Goal: Task Accomplishment & Management: Use online tool/utility

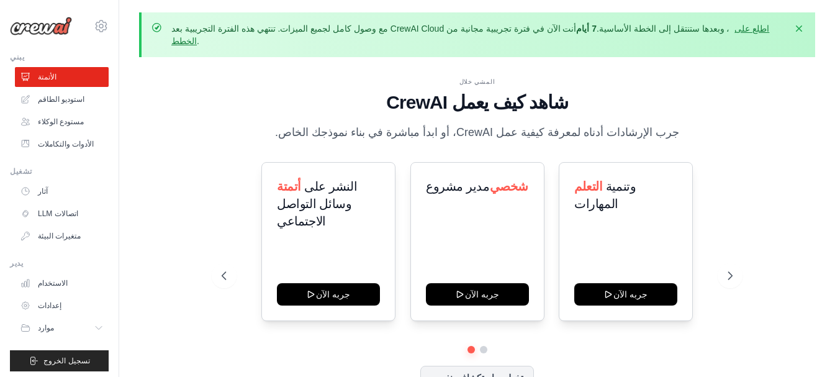
scroll to position [43, 0]
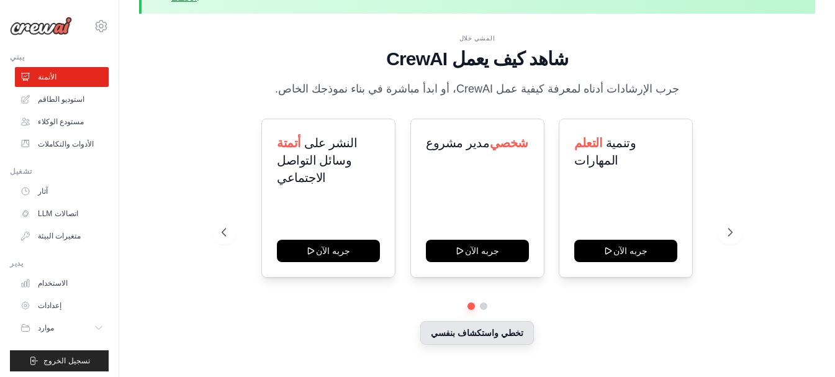
click at [493, 321] on button "تخطي واستكشاف بنفسي" at bounding box center [477, 333] width 114 height 24
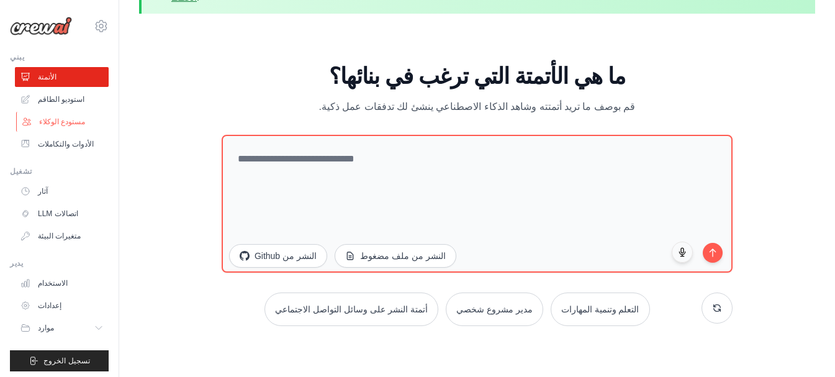
click at [76, 120] on font "مستودع الوكلاء" at bounding box center [62, 121] width 46 height 9
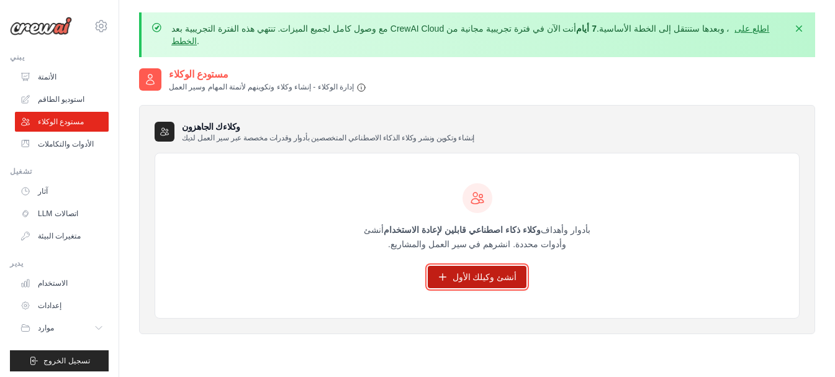
click at [508, 273] on link "أنشئ وكيلك الأول" at bounding box center [477, 277] width 99 height 22
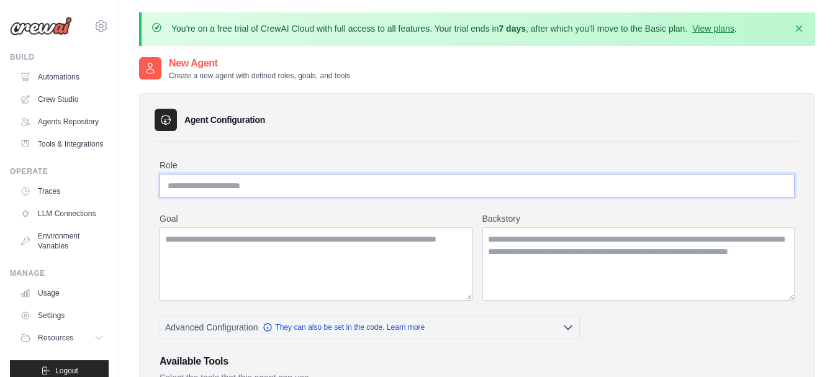
click at [305, 191] on input "Role" at bounding box center [477, 186] width 635 height 24
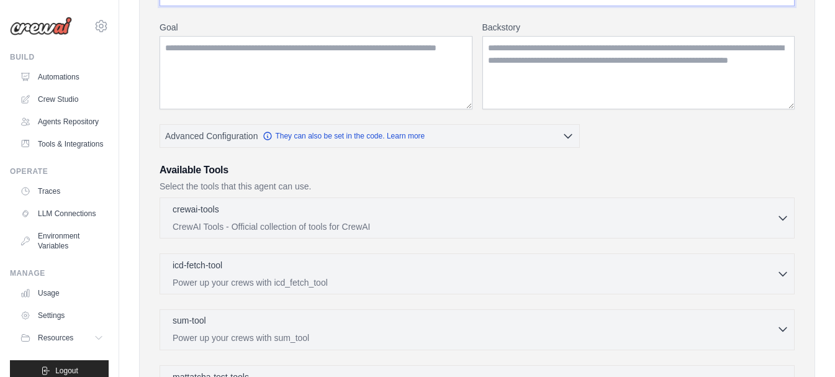
scroll to position [310, 0]
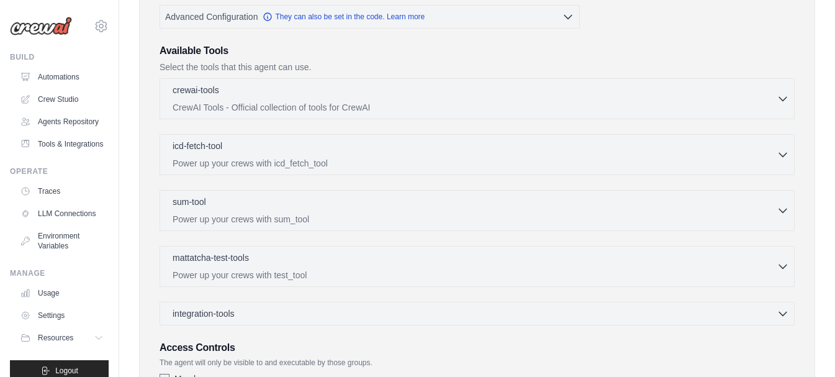
type input "****"
click at [375, 123] on div "crewai-tools 0 selected CrewAI Tools - Official collection of tools for CrewAI" at bounding box center [477, 201] width 635 height 247
click at [377, 110] on p "CrewAI Tools - Official collection of tools for CrewAI" at bounding box center [475, 107] width 604 height 12
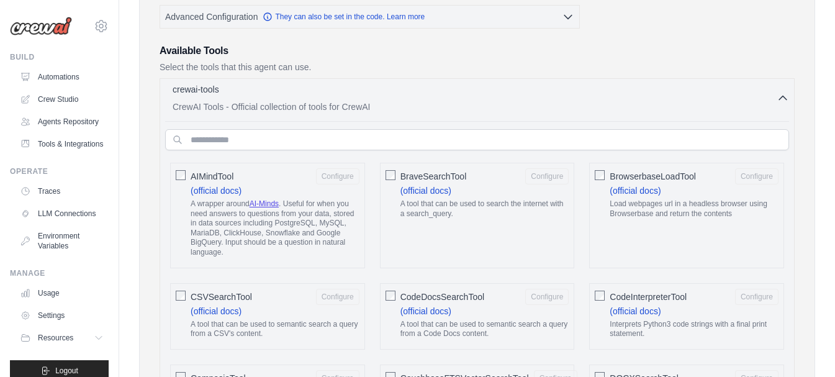
click at [381, 112] on p "CrewAI Tools - Official collection of tools for CrewAI" at bounding box center [475, 107] width 604 height 12
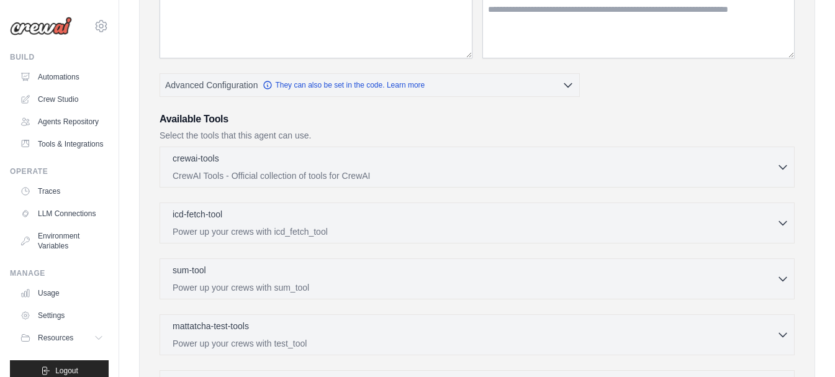
scroll to position [241, 0]
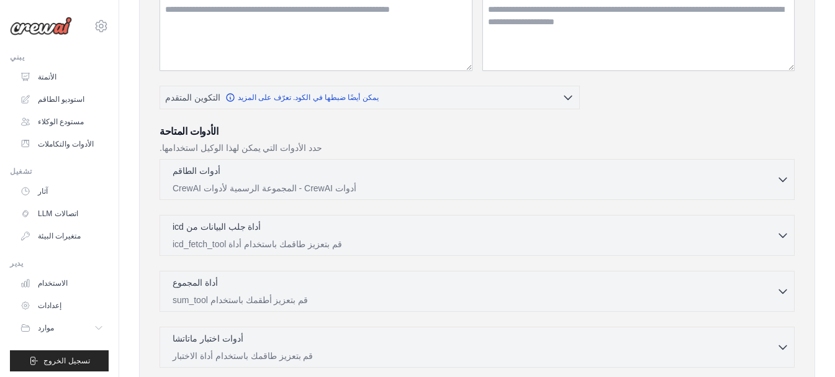
click at [253, 159] on div "أدوات الطاقم 0 مختارة أدوات CrewAI - المجموعة الرسمية لأدوات CrewAI" at bounding box center [477, 179] width 635 height 41
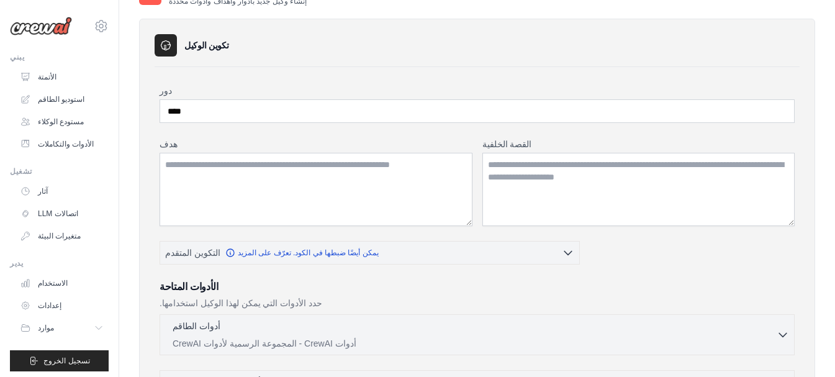
scroll to position [55, 0]
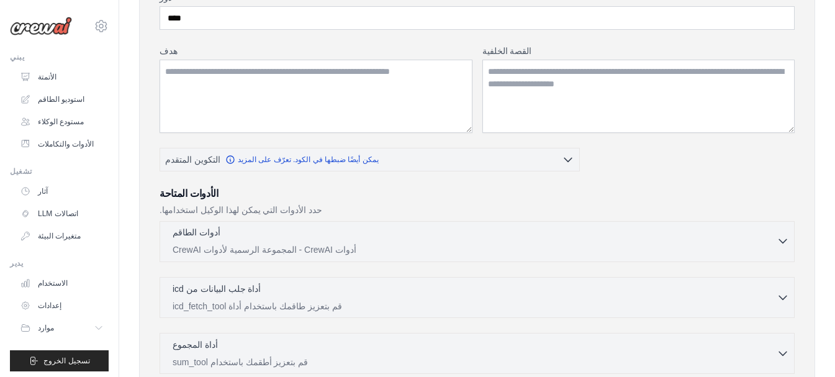
click at [222, 226] on div "أدوات الطاقم 0 مختارة" at bounding box center [475, 233] width 604 height 15
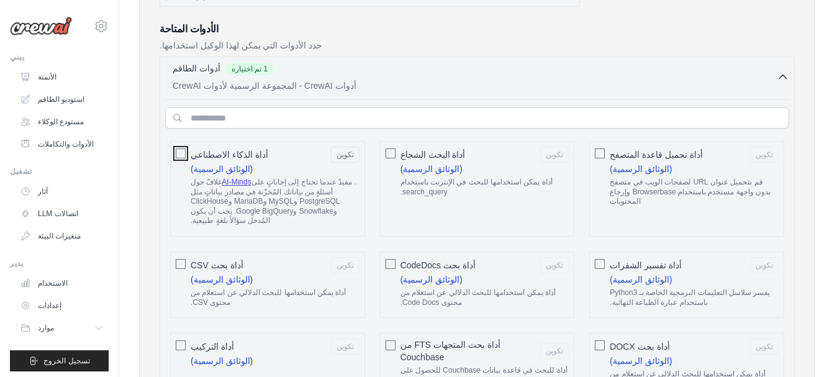
scroll to position [365, 0]
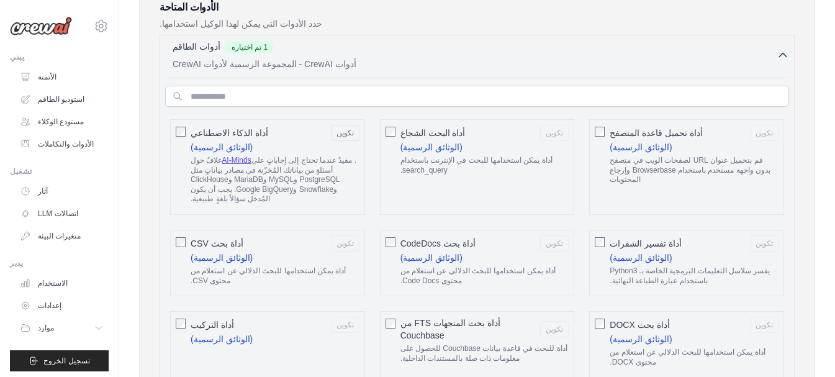
click at [601, 119] on div "أداة تحميل قاعدة المتصفح تكوين (الوثائق الرسمية) قم بتحميل عنوان URL لصفحات الو…" at bounding box center [686, 167] width 195 height 96
click at [613, 128] on font "أداة تحميل قاعدة المتصفح" at bounding box center [655, 133] width 93 height 10
click at [611, 238] on font "أداة تفسير الشفرات" at bounding box center [645, 243] width 72 height 10
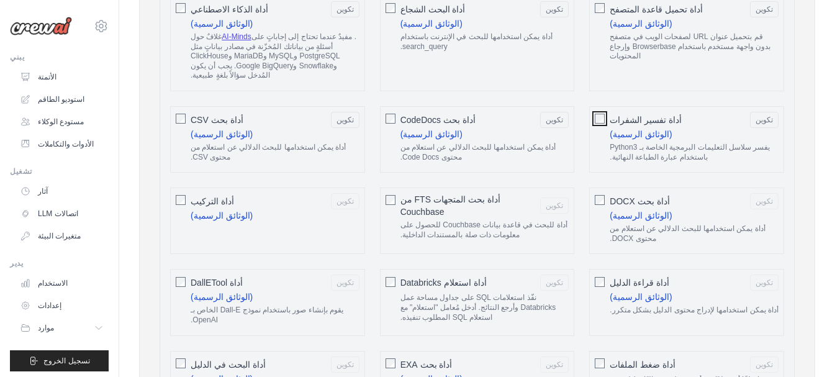
scroll to position [489, 0]
click at [186, 187] on div "أداة التركيب تكوين (الوثائق الرسمية)" at bounding box center [267, 220] width 195 height 66
click at [192, 277] on font "أداة DallETool" at bounding box center [217, 282] width 52 height 10
drag, startPoint x: 398, startPoint y: 248, endPoint x: 405, endPoint y: 254, distance: 8.8
click at [398, 268] on div "أداة استعلام Databricks تكوين نفّذ استعلامات SQL على جداول مساحة عمل Databricks…" at bounding box center [477, 301] width 195 height 66
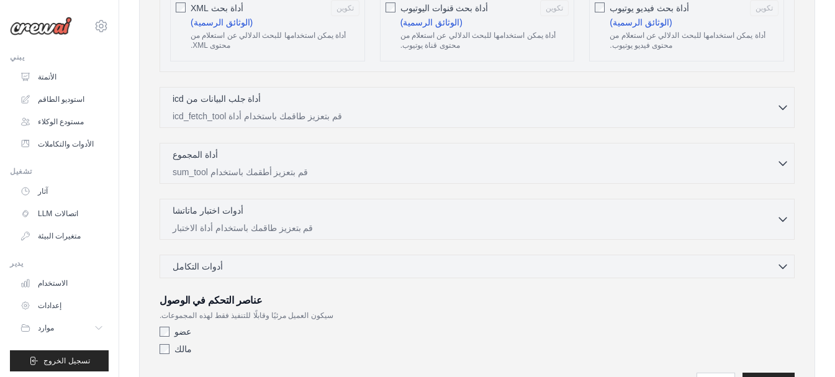
scroll to position [2412, 0]
click at [767, 371] on input "**********" at bounding box center [768, 382] width 52 height 22
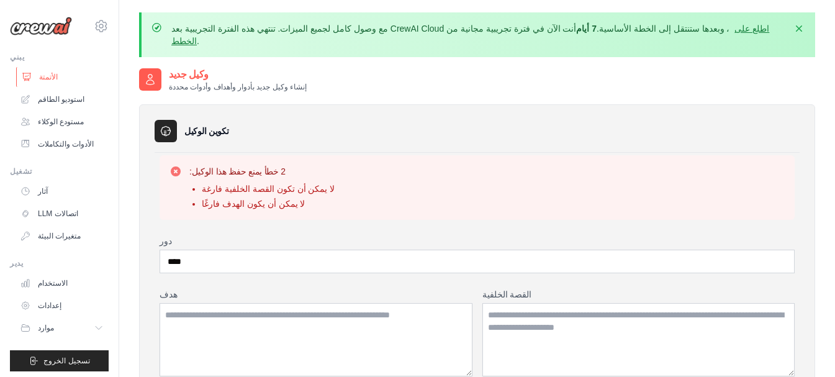
click at [46, 76] on font "الأتمتة" at bounding box center [48, 77] width 19 height 9
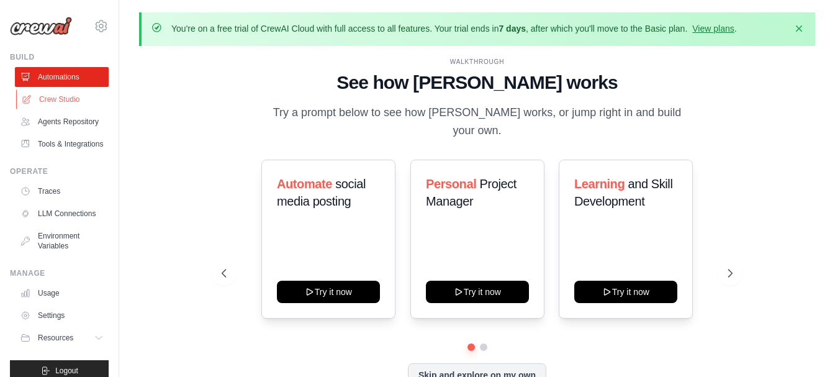
click at [40, 102] on link "Crew Studio" at bounding box center [63, 99] width 94 height 20
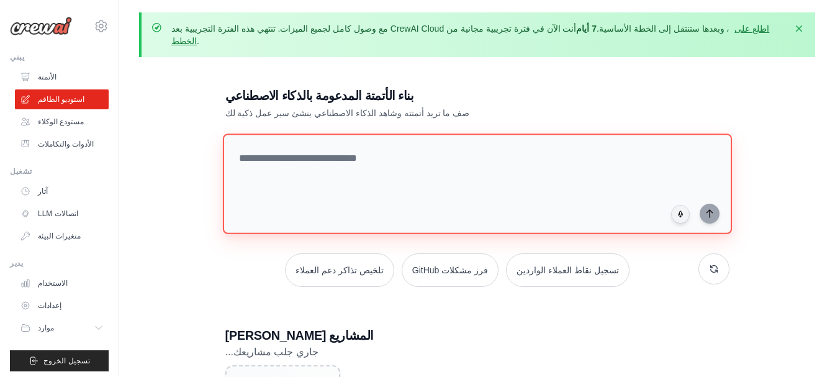
click at [371, 175] on textarea at bounding box center [476, 183] width 509 height 101
type textarea "**********"
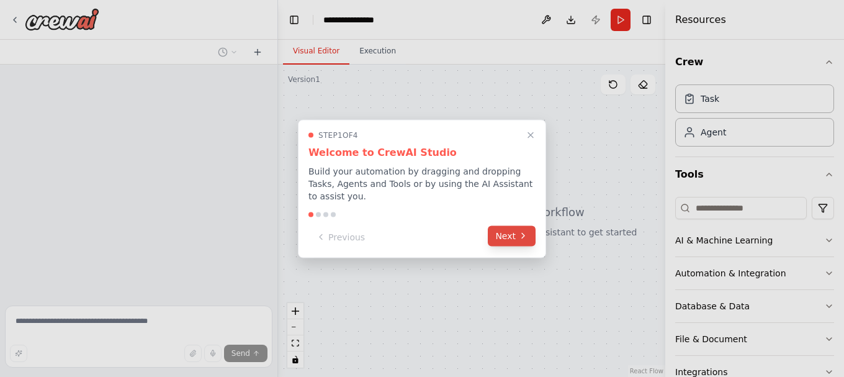
click at [518, 225] on button "Next" at bounding box center [512, 235] width 48 height 20
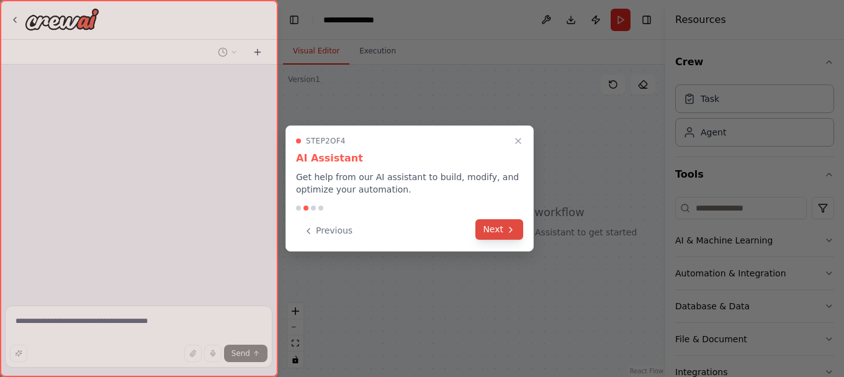
click at [519, 223] on button "Next" at bounding box center [499, 229] width 48 height 20
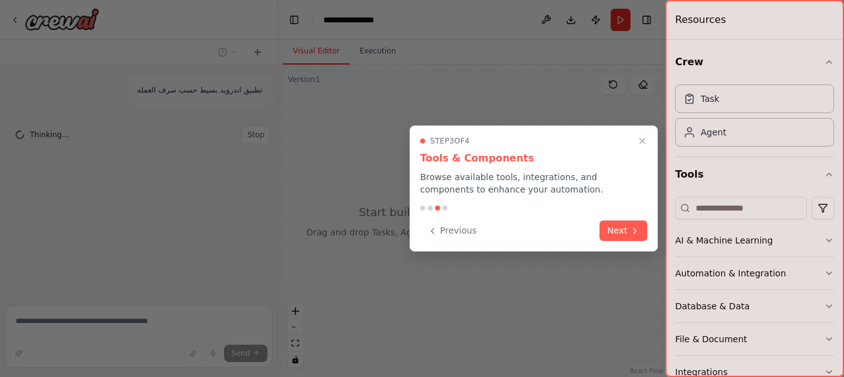
click at [626, 233] on button "Next" at bounding box center [624, 230] width 48 height 20
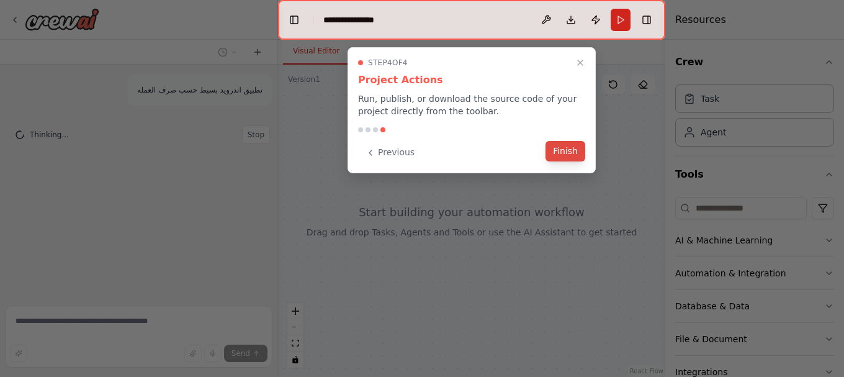
click at [573, 150] on button "Finish" at bounding box center [566, 151] width 40 height 20
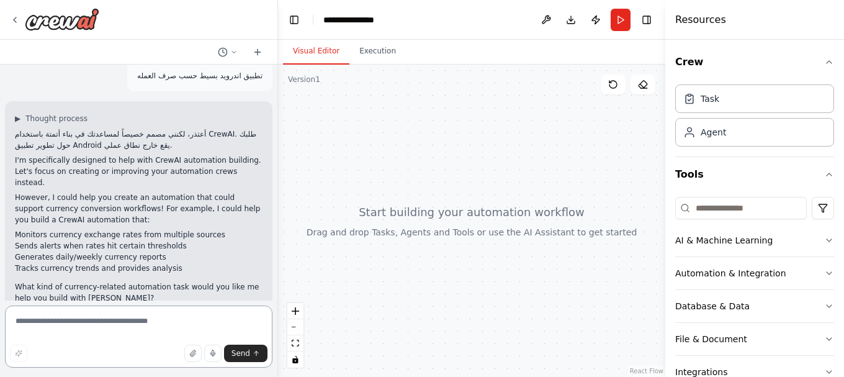
scroll to position [25, 0]
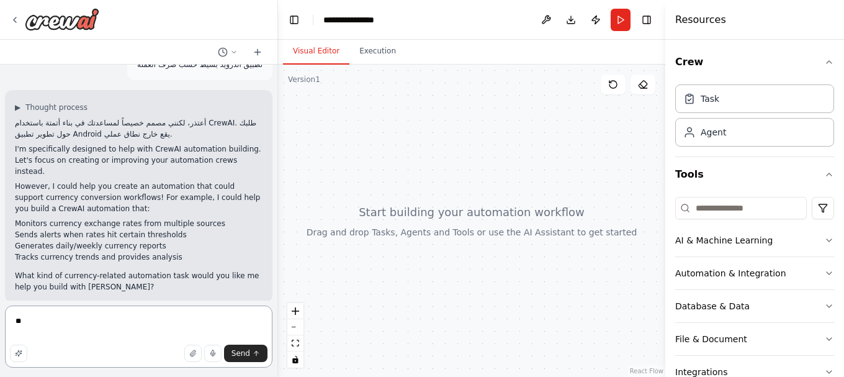
type textarea "*"
type textarea "**********"
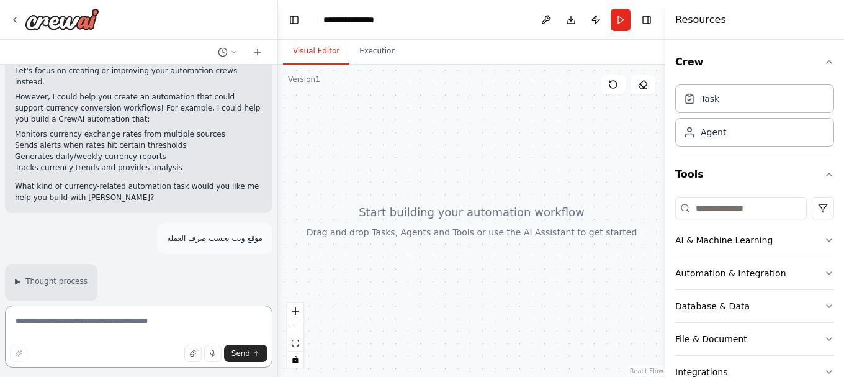
scroll to position [115, 0]
